Goal: Task Accomplishment & Management: Manage account settings

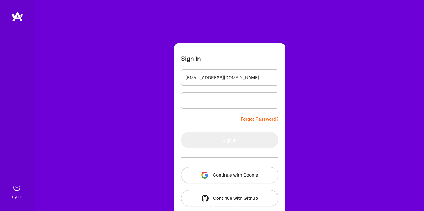
type input "[EMAIL_ADDRESS][DOMAIN_NAME]"
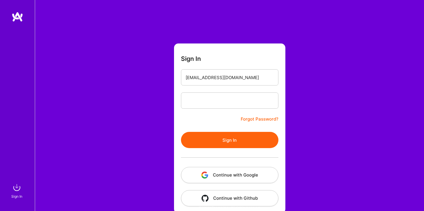
click at [213, 146] on button "Sign In" at bounding box center [229, 140] width 97 height 16
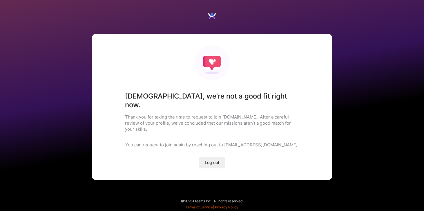
click at [212, 160] on span "Log out" at bounding box center [212, 163] width 14 height 6
click at [217, 160] on span "Log out" at bounding box center [212, 163] width 14 height 6
click at [211, 157] on button "Log out" at bounding box center [212, 163] width 26 height 12
click at [204, 157] on button "Log out" at bounding box center [212, 163] width 26 height 12
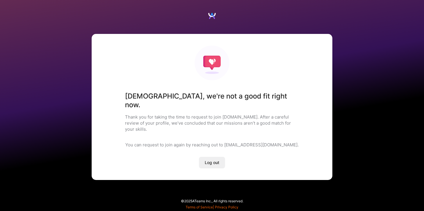
click at [204, 157] on button "Log out" at bounding box center [212, 163] width 26 height 12
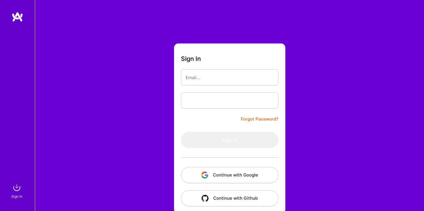
click at [210, 74] on input "email" at bounding box center [229, 77] width 88 height 15
type input "[EMAIL_ADDRESS][DOMAIN_NAME]"
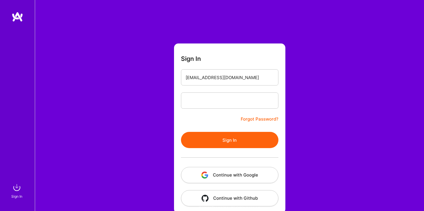
click at [211, 134] on button "Sign In" at bounding box center [229, 140] width 97 height 16
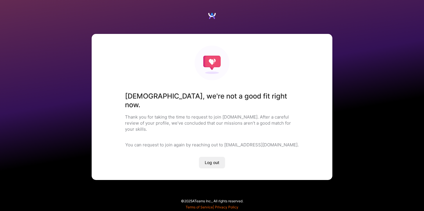
click at [175, 114] on p "Thank you for taking the time to request to join [DOMAIN_NAME]. After a careful…" at bounding box center [212, 123] width 174 height 18
click at [215, 160] on span "Log out" at bounding box center [212, 163] width 14 height 6
